Goal: Navigation & Orientation: Find specific page/section

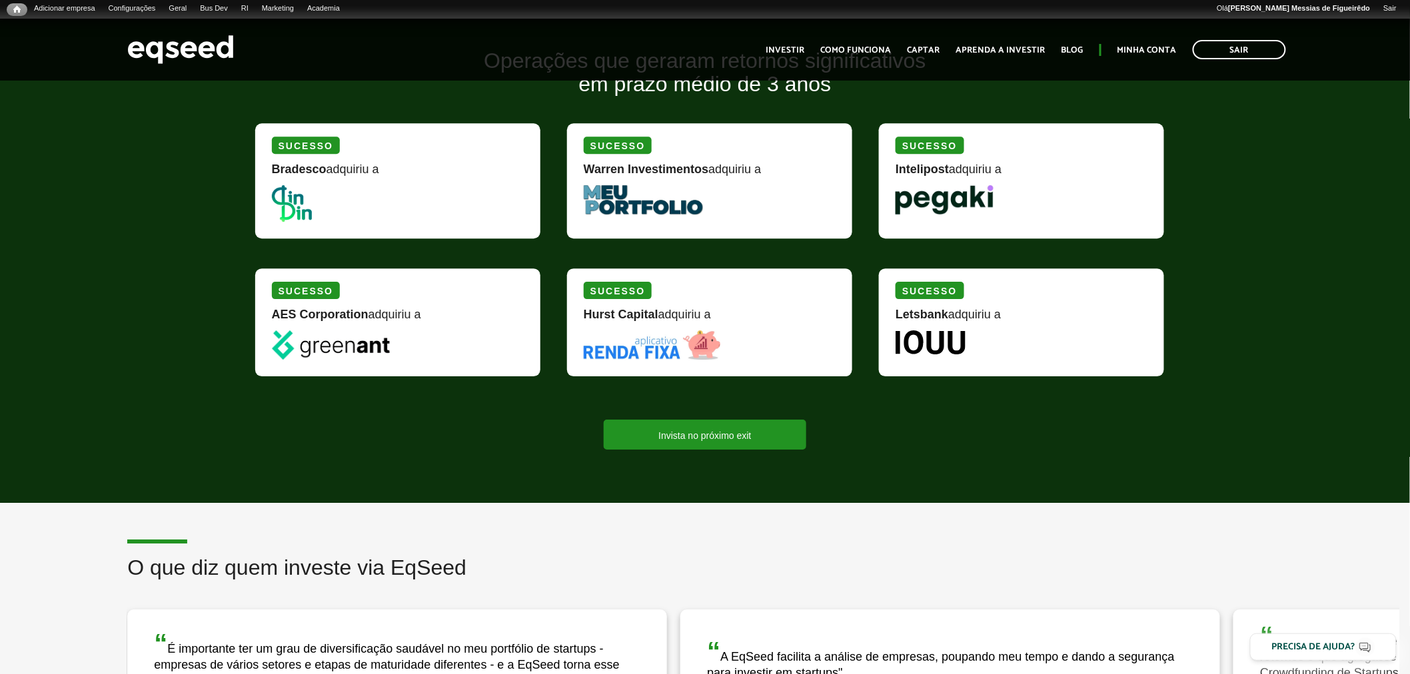
scroll to position [1582, 0]
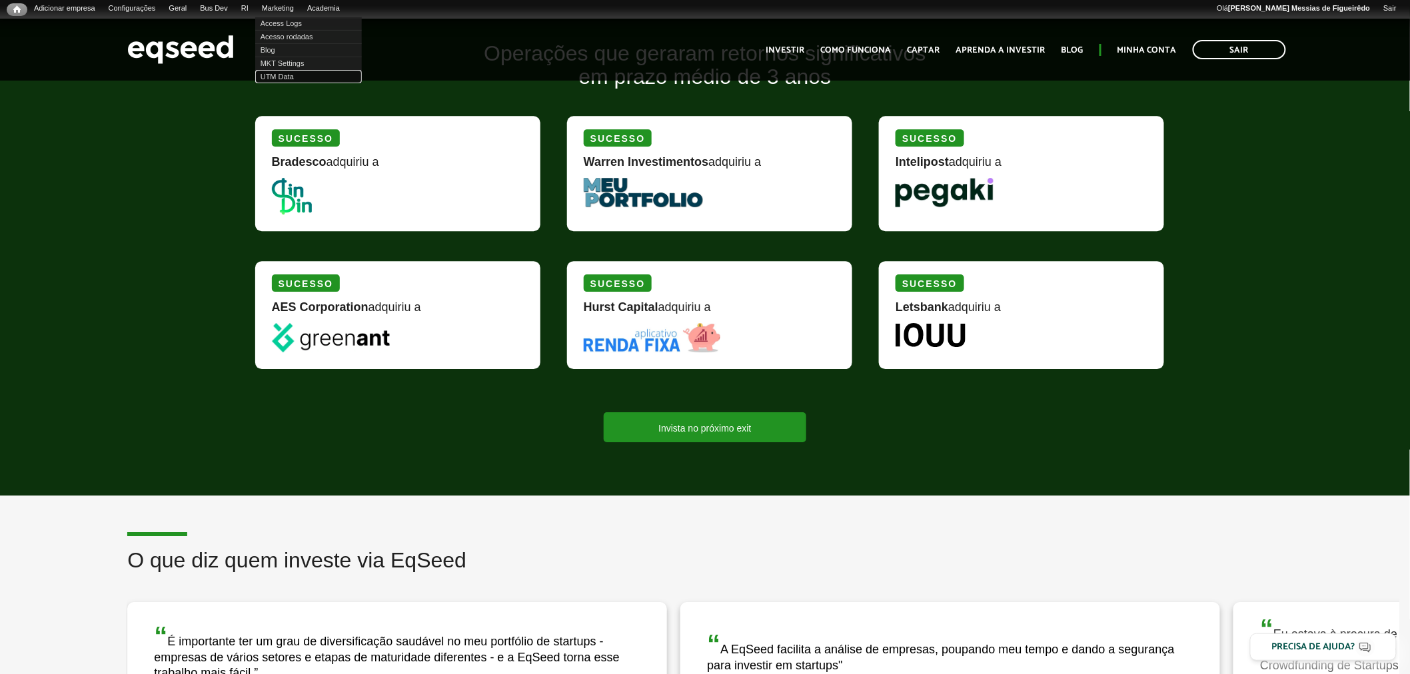
click at [290, 77] on link "UTM Data" at bounding box center [308, 76] width 107 height 13
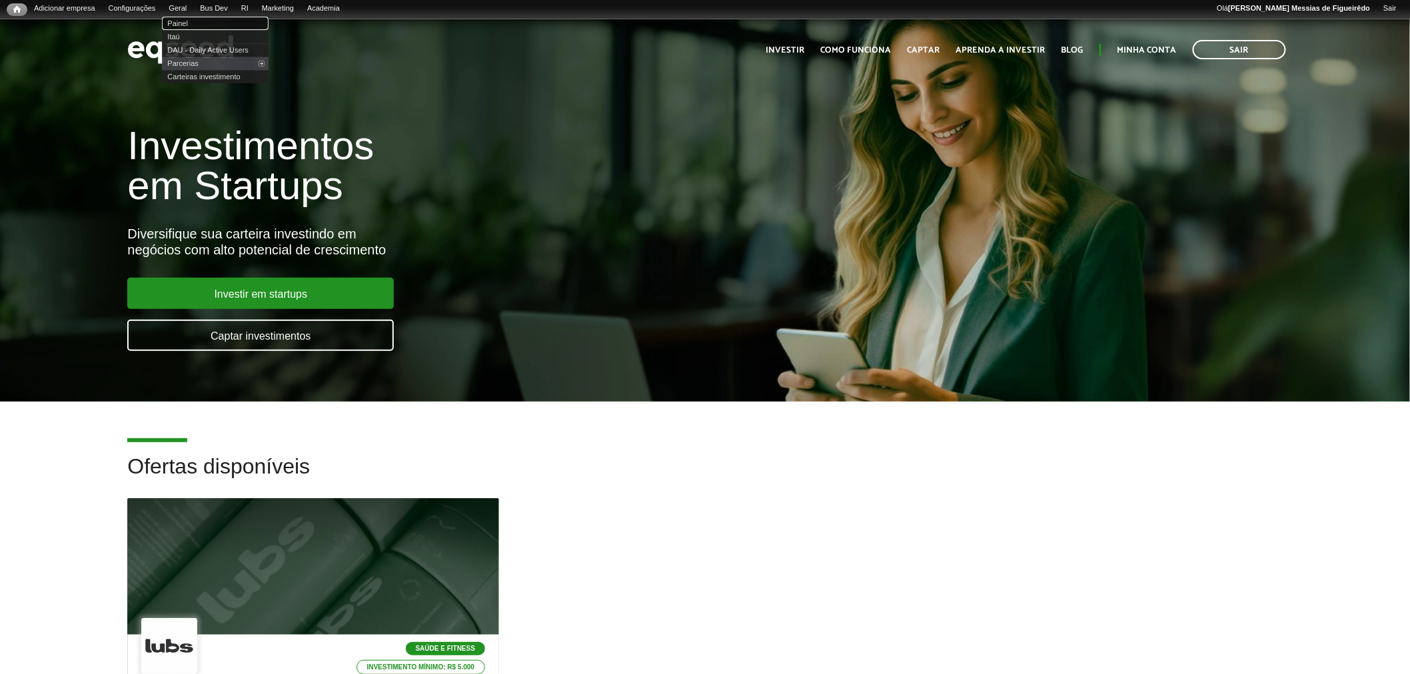
click at [189, 23] on link "Painel" at bounding box center [215, 23] width 107 height 13
click at [197, 27] on link "Painel" at bounding box center [215, 23] width 107 height 13
click at [179, 49] on img at bounding box center [180, 49] width 107 height 35
click at [192, 21] on link "Painel" at bounding box center [215, 23] width 107 height 13
click at [190, 20] on link "Painel" at bounding box center [215, 23] width 107 height 13
